Goal: Find specific page/section: Find specific page/section

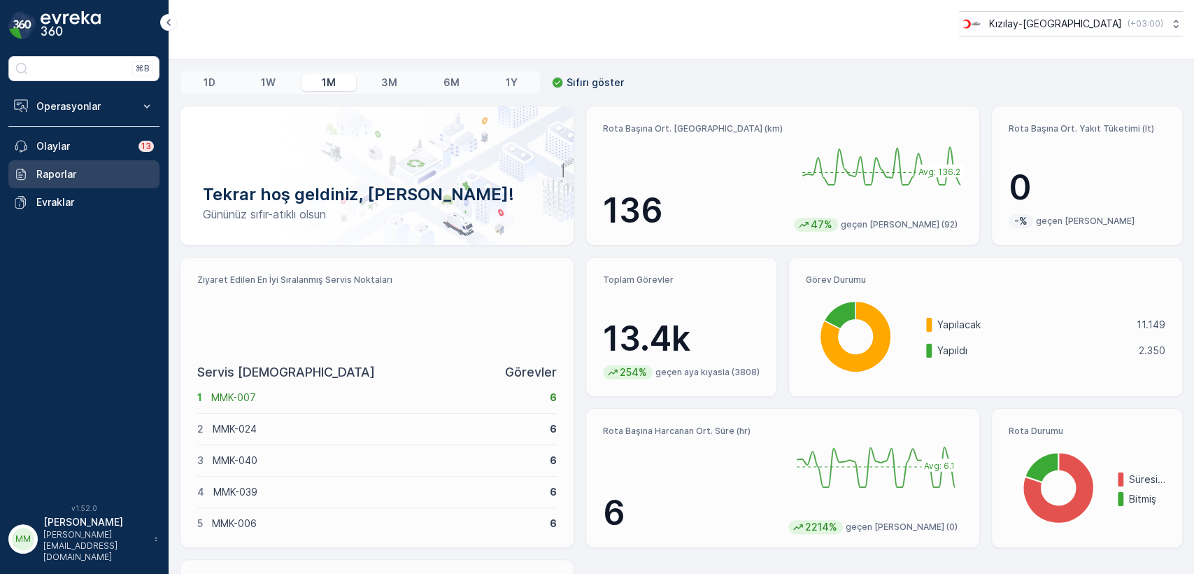
click at [69, 172] on p "Raporlar" at bounding box center [95, 174] width 118 height 14
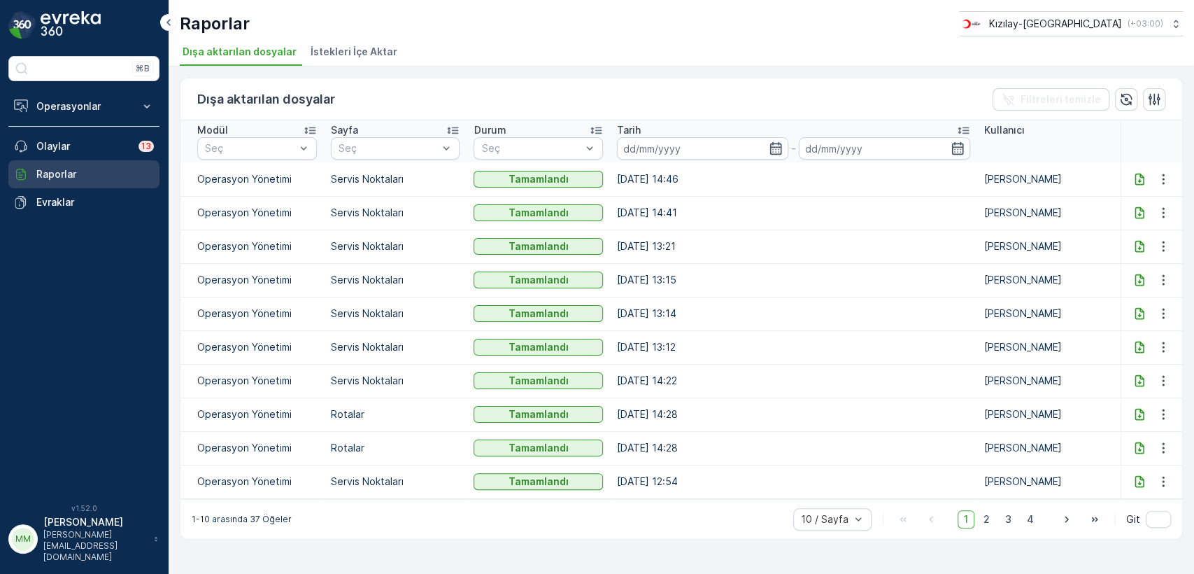
click at [84, 167] on p "Raporlar" at bounding box center [95, 174] width 118 height 14
click at [44, 141] on p "Olaylar" at bounding box center [83, 146] width 94 height 14
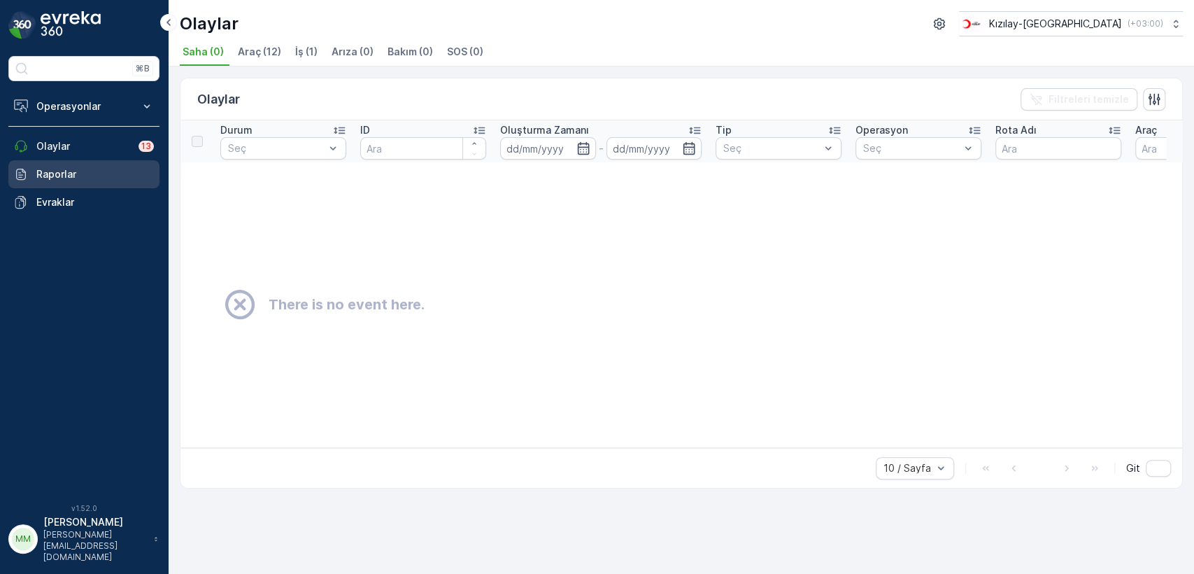
click at [44, 175] on p "Raporlar" at bounding box center [95, 174] width 118 height 14
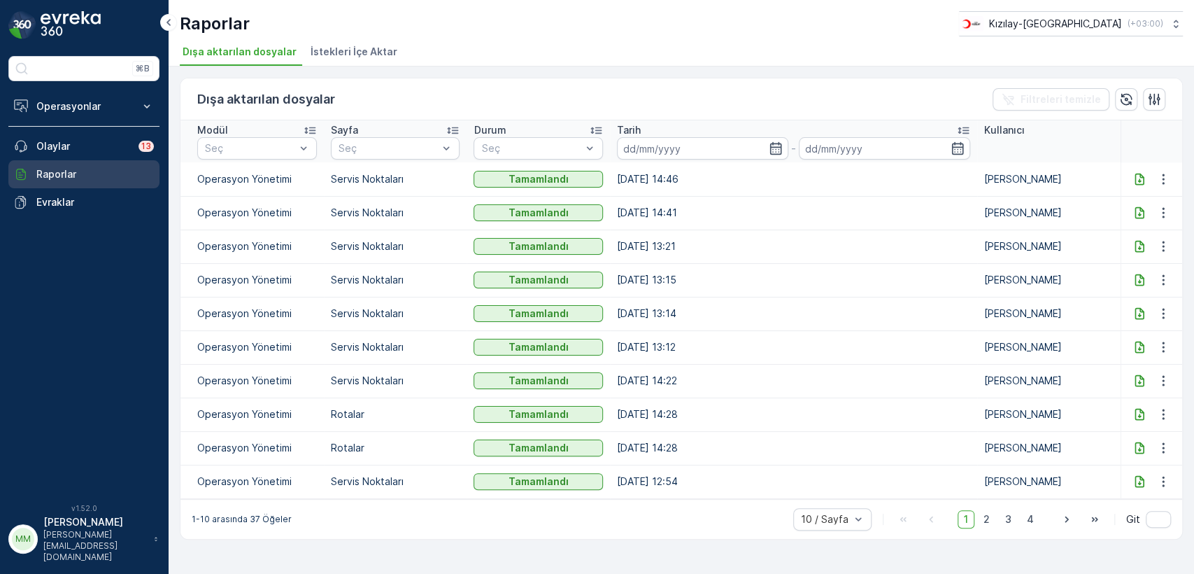
click at [51, 171] on p "Raporlar" at bounding box center [95, 174] width 118 height 14
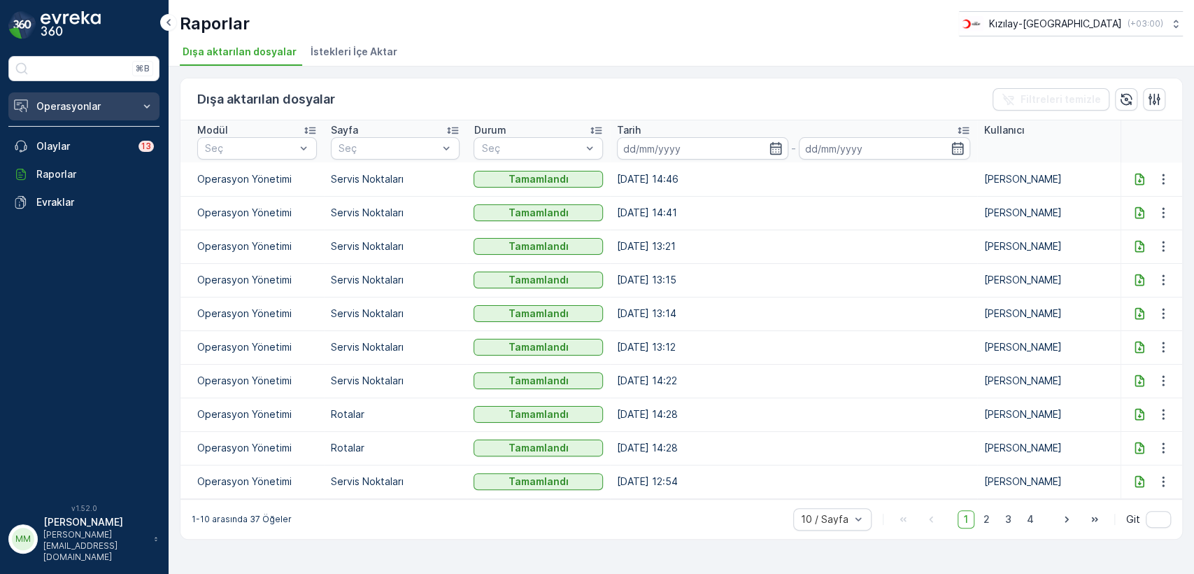
click at [146, 103] on icon at bounding box center [147, 106] width 14 height 14
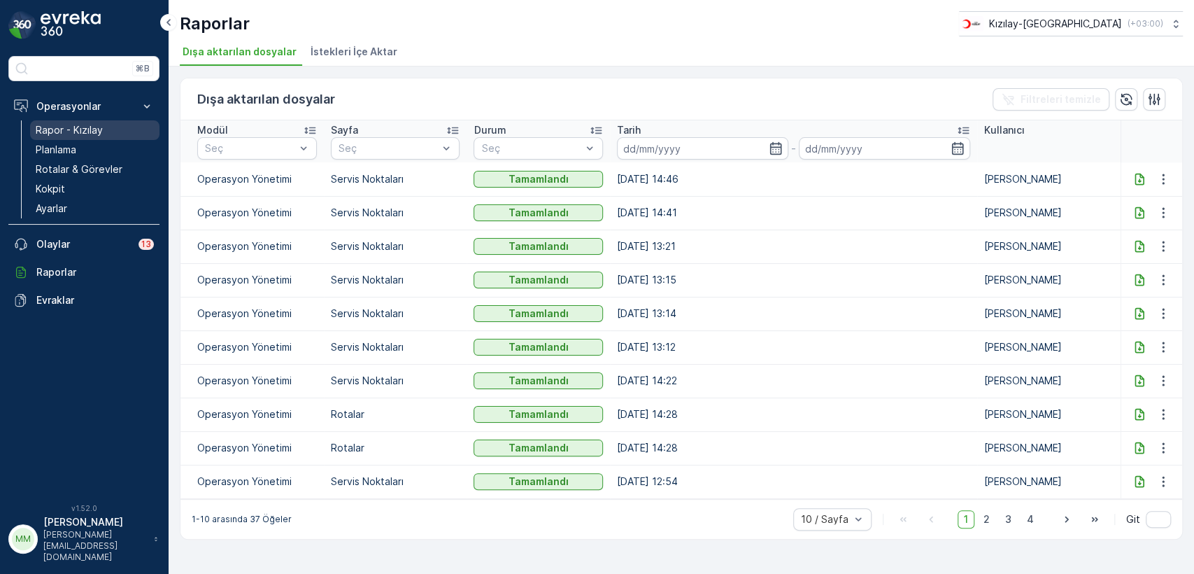
click at [101, 136] on p "Rapor - Kızılay" at bounding box center [69, 130] width 67 height 14
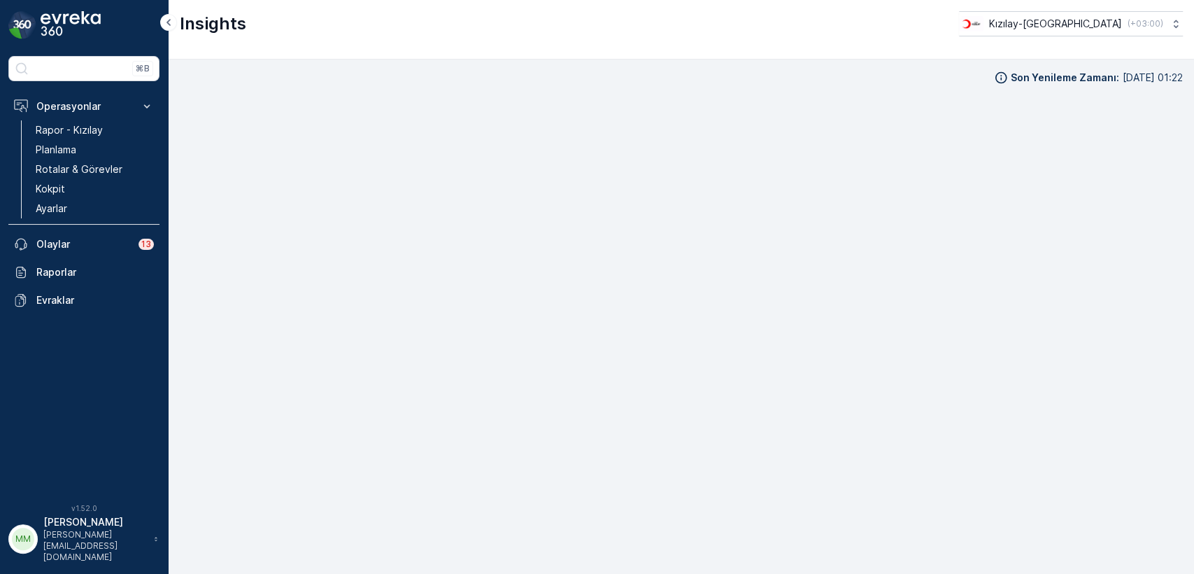
scroll to position [13, 0]
